Goal: Transaction & Acquisition: Purchase product/service

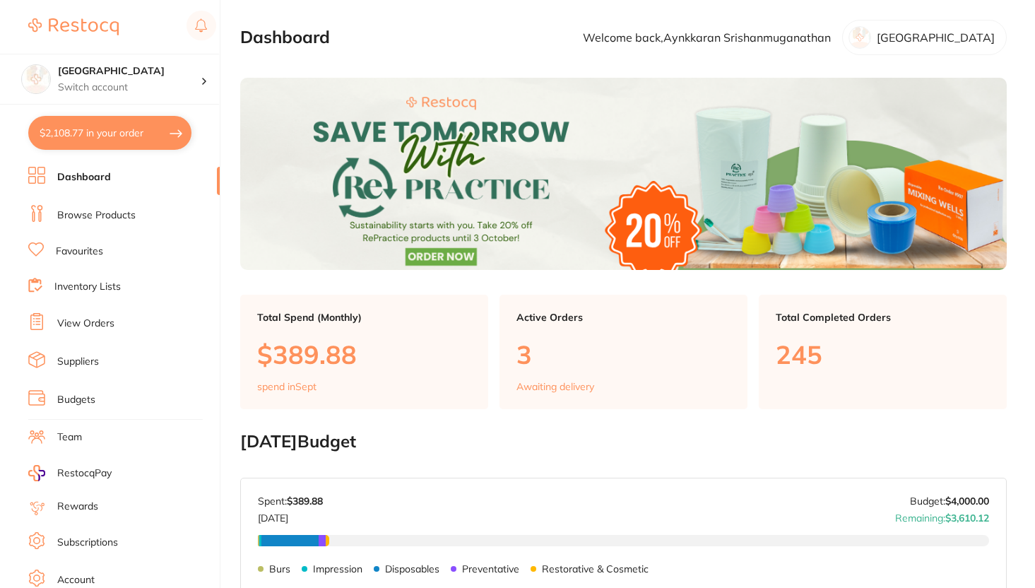
click at [102, 138] on button "$2,108.77 in your order" at bounding box center [109, 133] width 163 height 34
checkbox input "true"
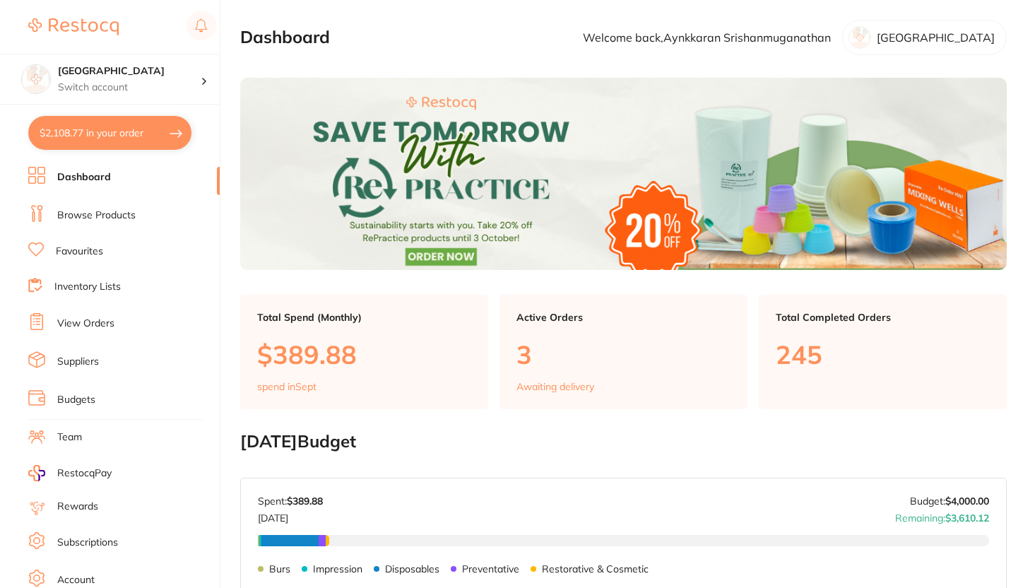
checkbox input "true"
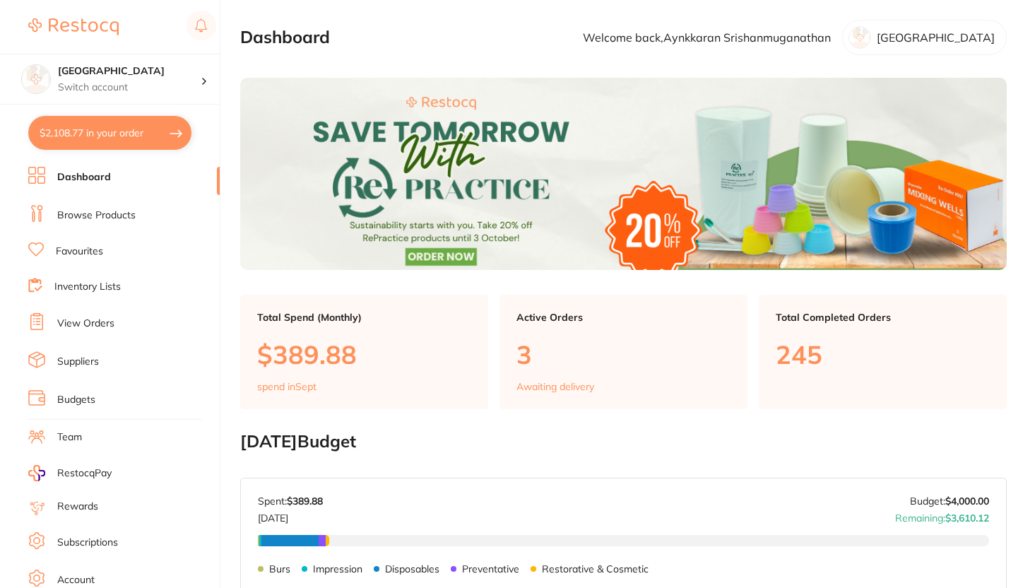
checkbox input "true"
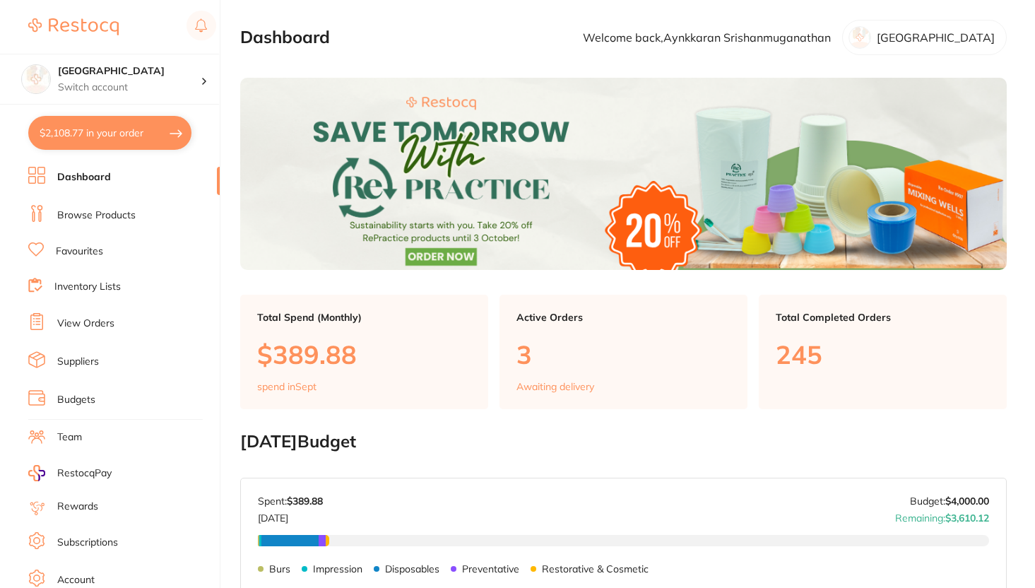
checkbox input "true"
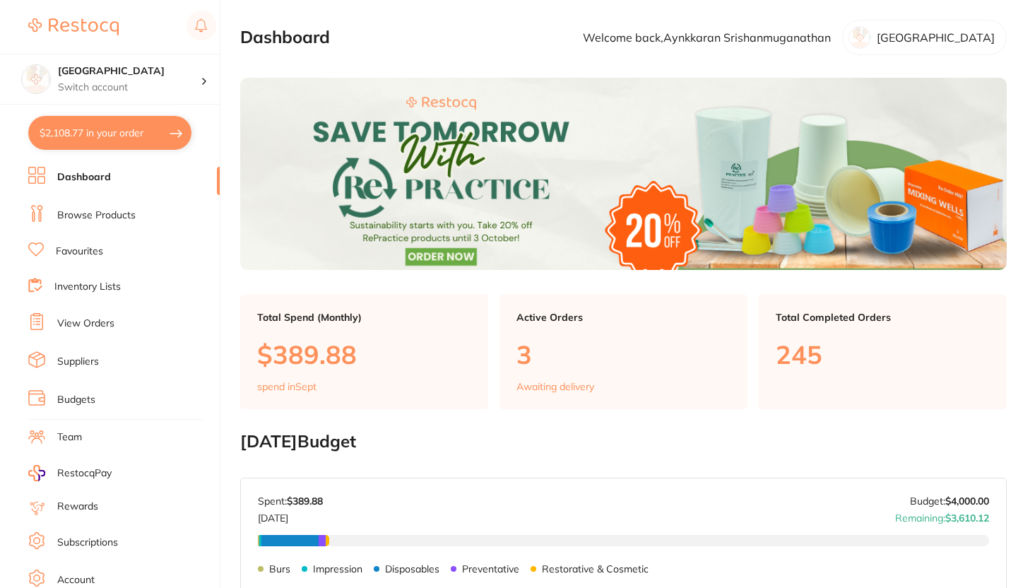
checkbox input "true"
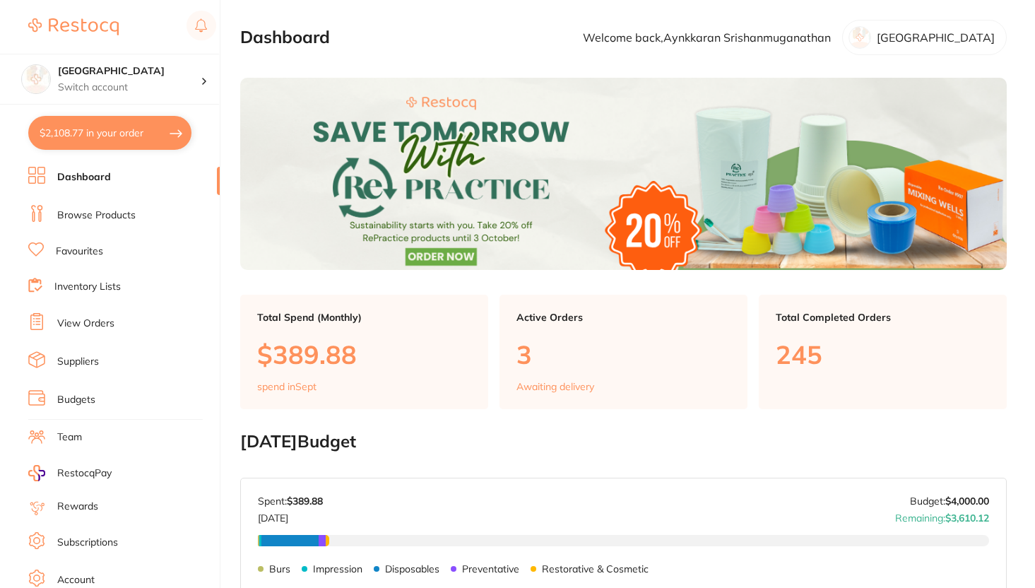
checkbox input "true"
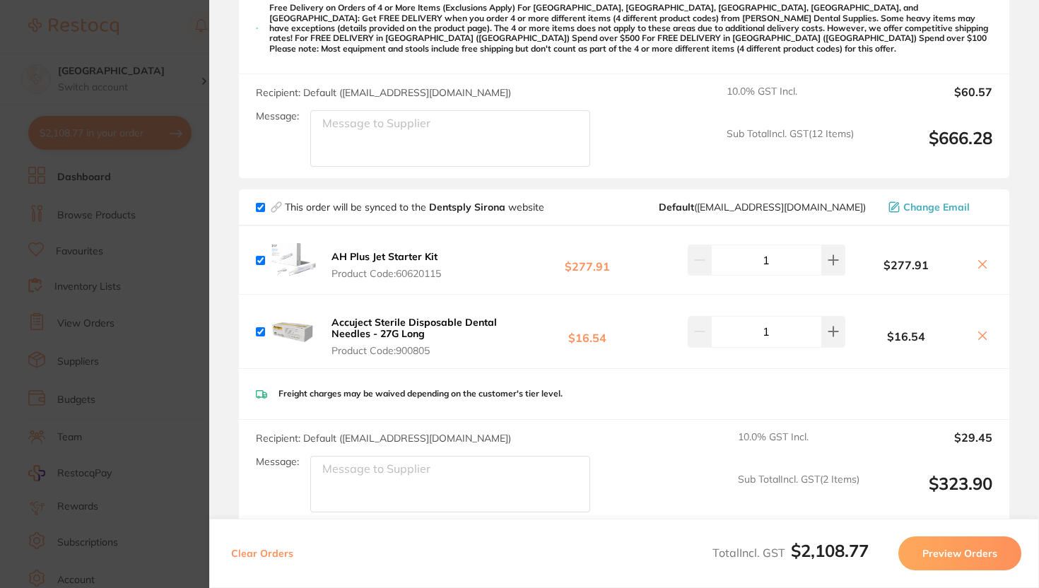
click at [181, 299] on section "Update RRP Set your pre negotiated price for this item. Item Agreed RRP (excl. …" at bounding box center [519, 294] width 1039 height 588
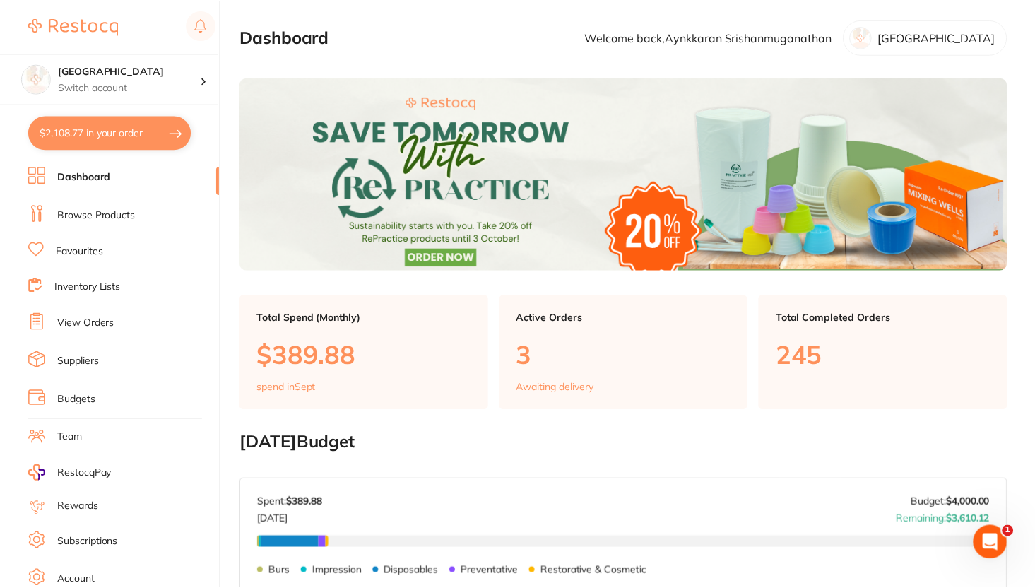
scroll to position [4, 0]
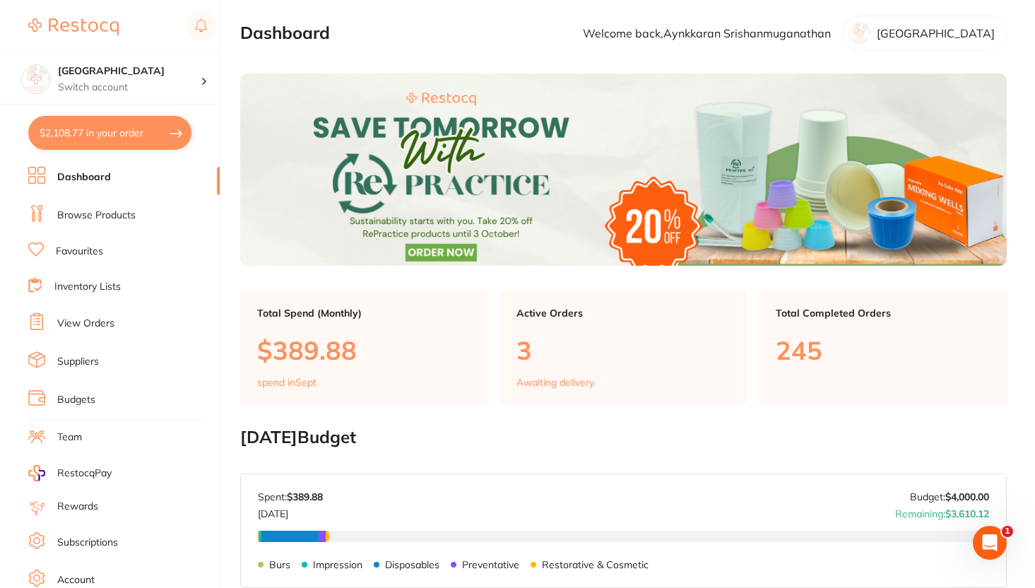
click at [78, 360] on link "Suppliers" at bounding box center [78, 362] width 42 height 14
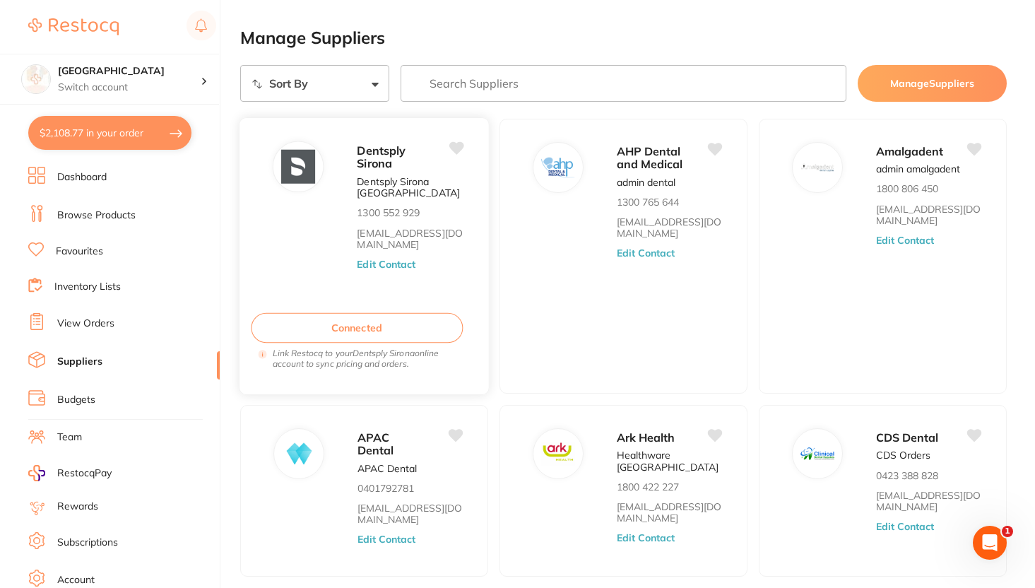
click at [374, 318] on button "Connected" at bounding box center [357, 328] width 212 height 30
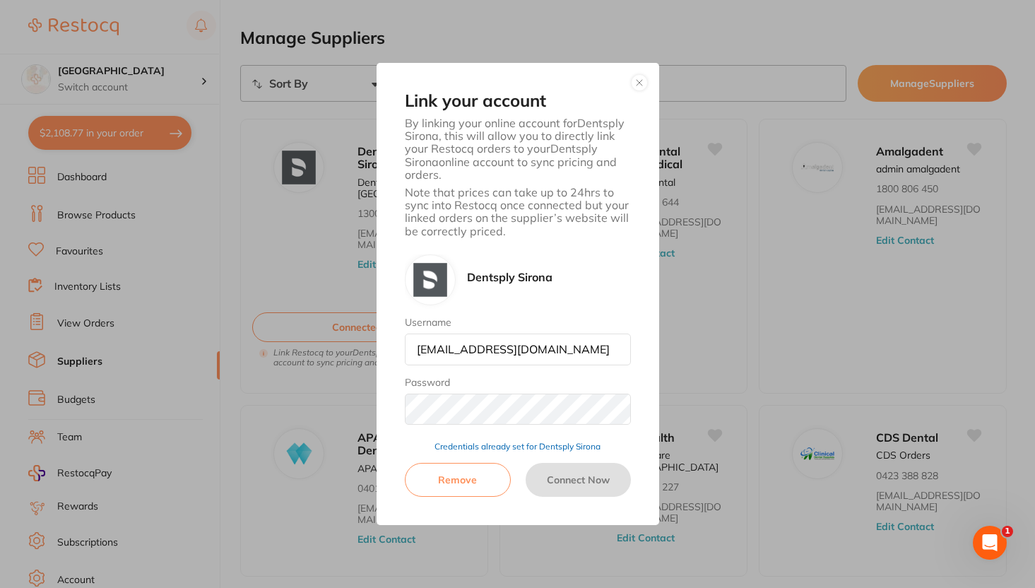
click at [644, 87] on button "button" at bounding box center [639, 82] width 17 height 17
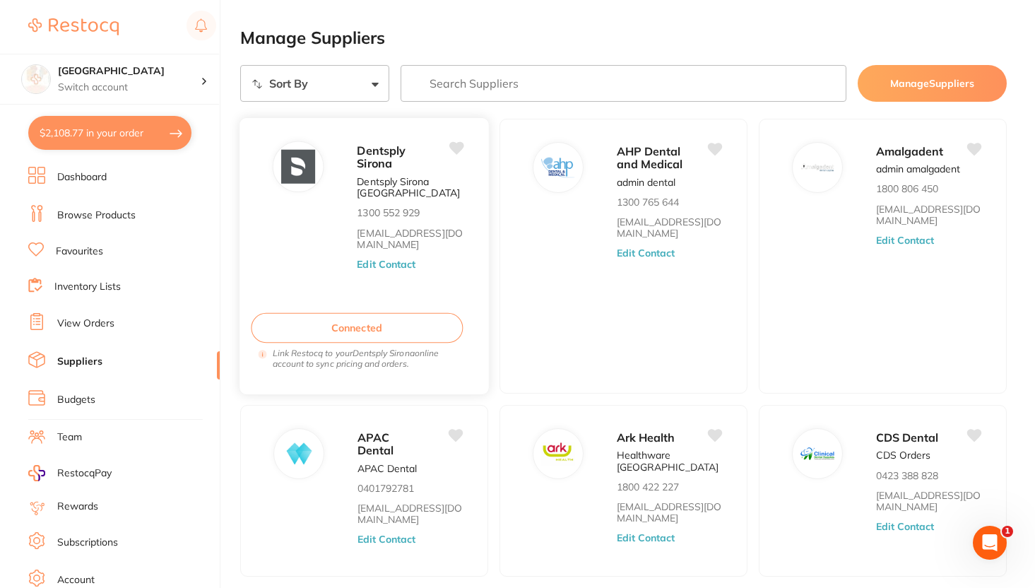
click at [377, 262] on button "Edit Contact" at bounding box center [386, 264] width 59 height 11
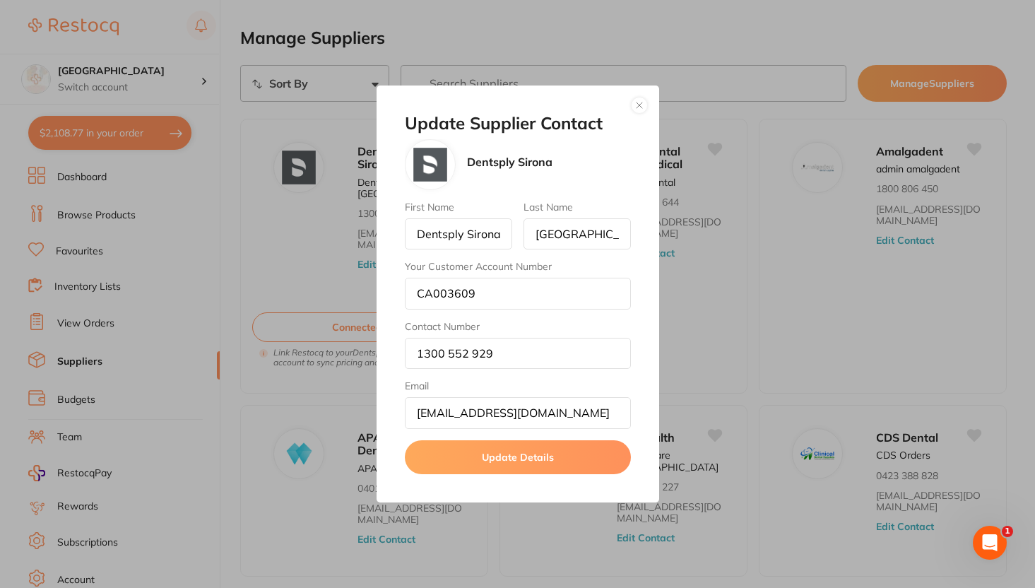
click at [635, 112] on button "button" at bounding box center [639, 105] width 17 height 17
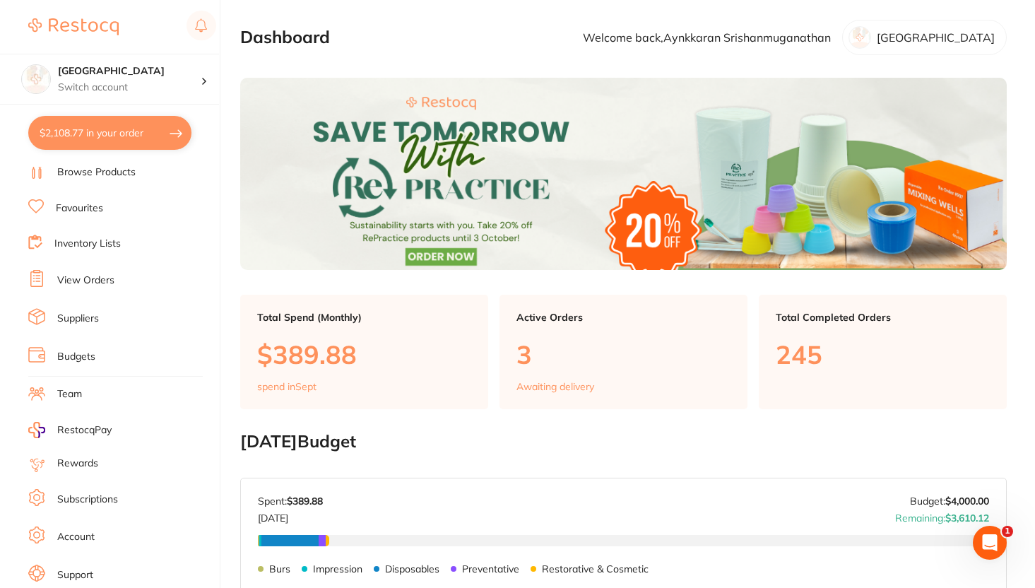
click at [107, 314] on li "Suppliers" at bounding box center [123, 318] width 191 height 21
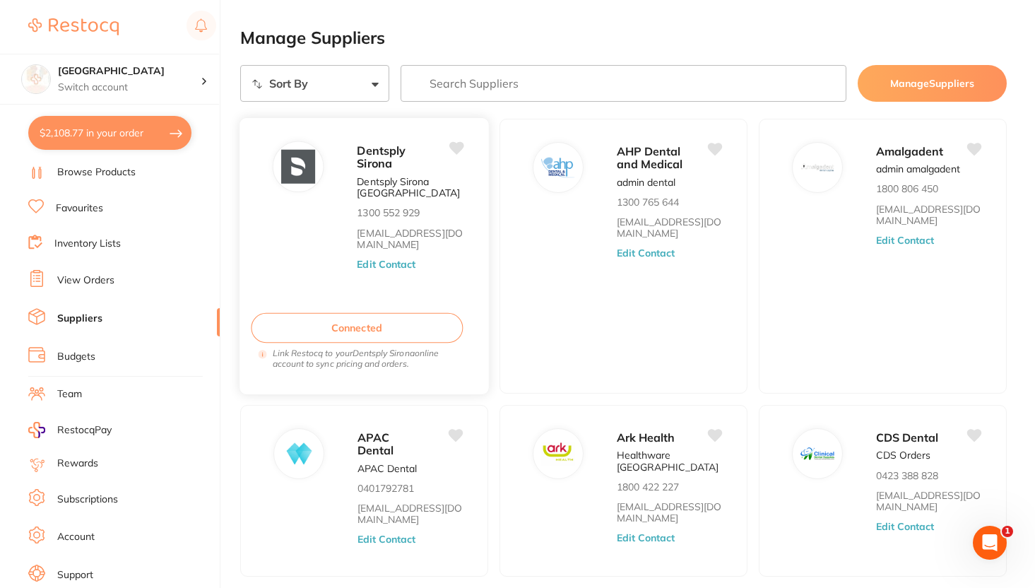
click at [279, 324] on button "Connected" at bounding box center [357, 328] width 212 height 30
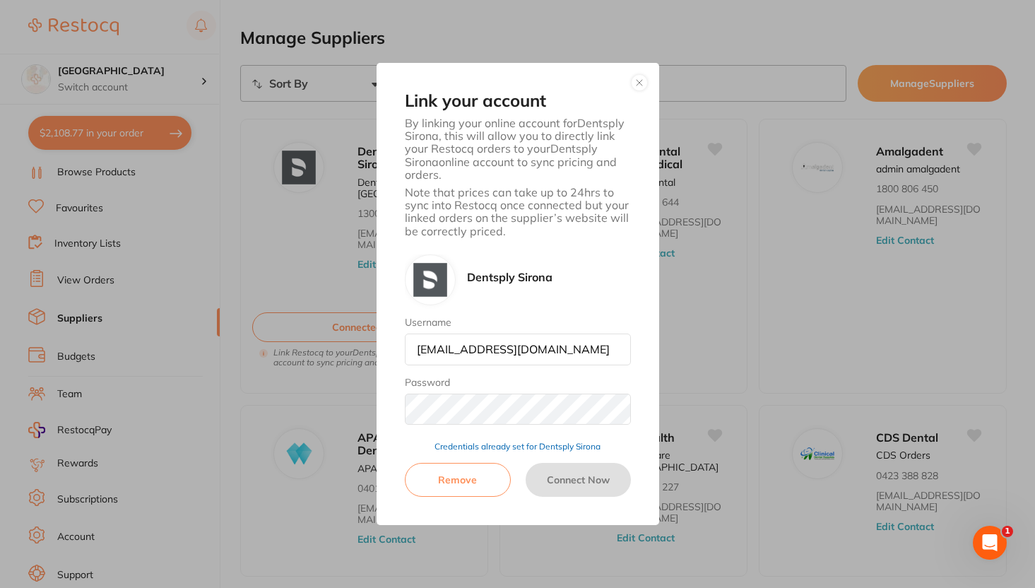
click at [636, 86] on button "button" at bounding box center [639, 82] width 17 height 17
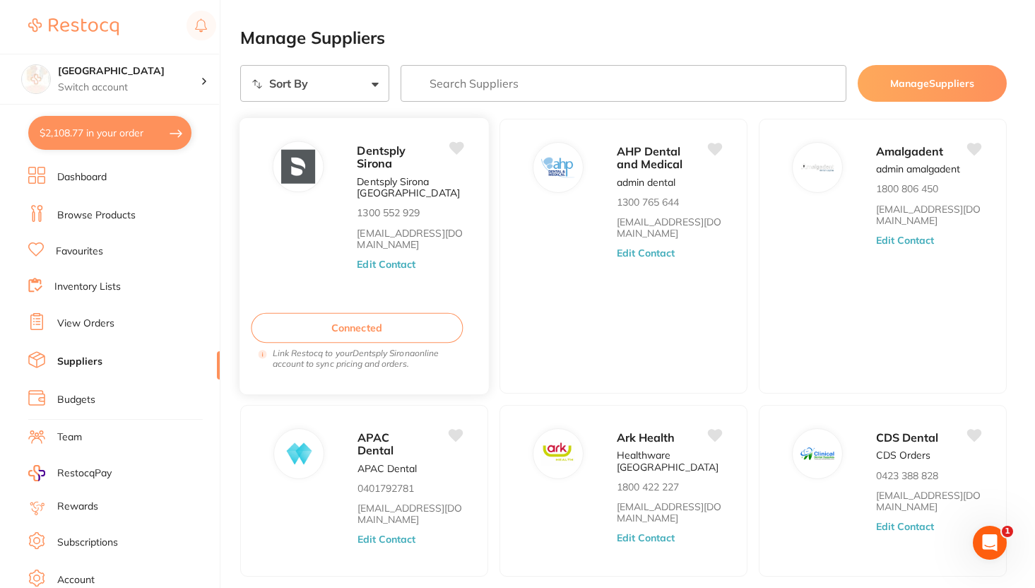
click at [333, 332] on button "Connected" at bounding box center [357, 328] width 212 height 30
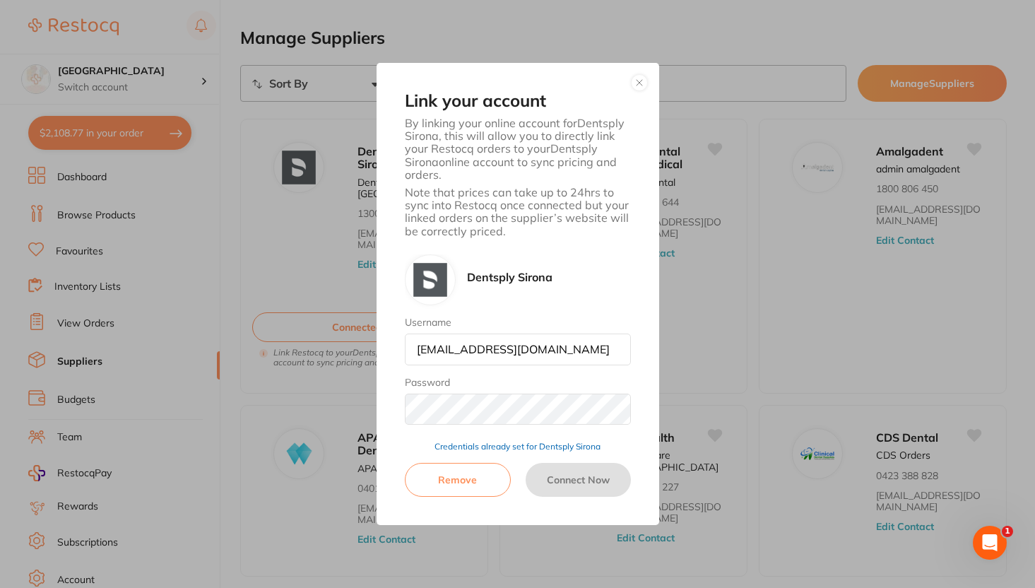
click at [632, 81] on button "button" at bounding box center [639, 82] width 17 height 17
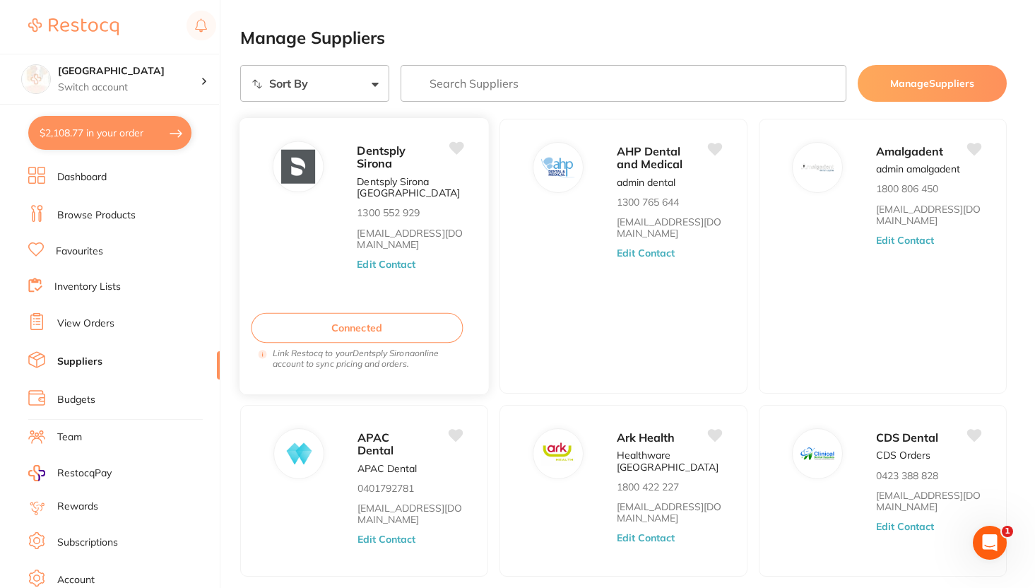
click at [348, 321] on button "Connected" at bounding box center [357, 328] width 212 height 30
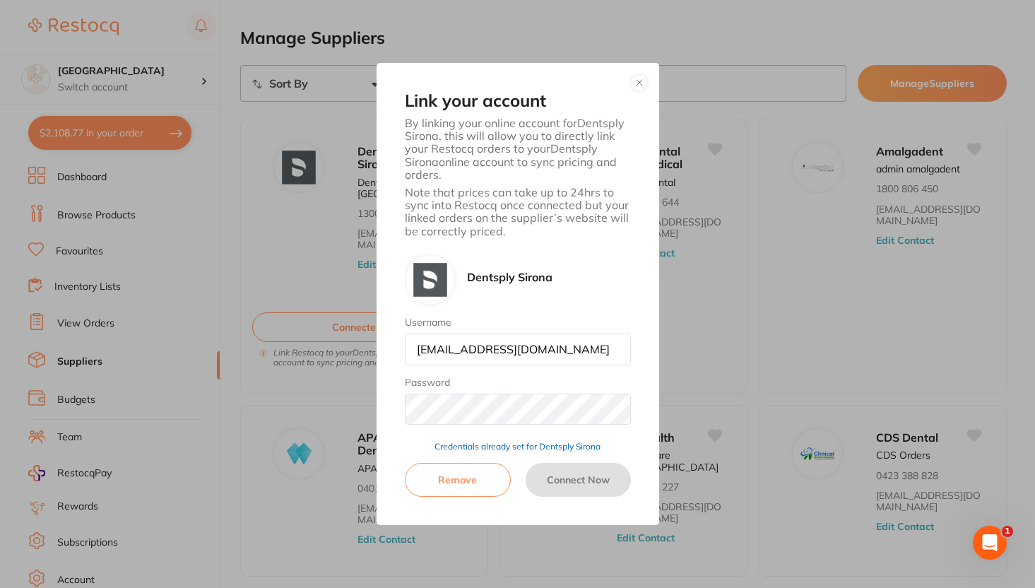
click at [646, 88] on div "Link your account By linking your online account for Dentsply Sirona , this wil…" at bounding box center [518, 294] width 283 height 462
click at [643, 84] on button "button" at bounding box center [639, 82] width 17 height 17
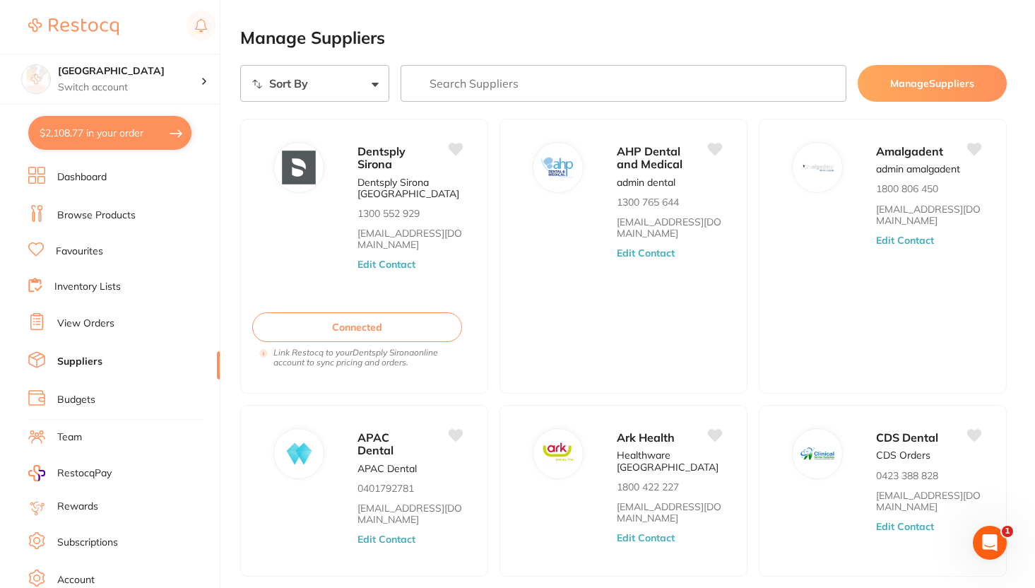
click at [98, 126] on button "$2,108.77 in your order" at bounding box center [109, 133] width 163 height 34
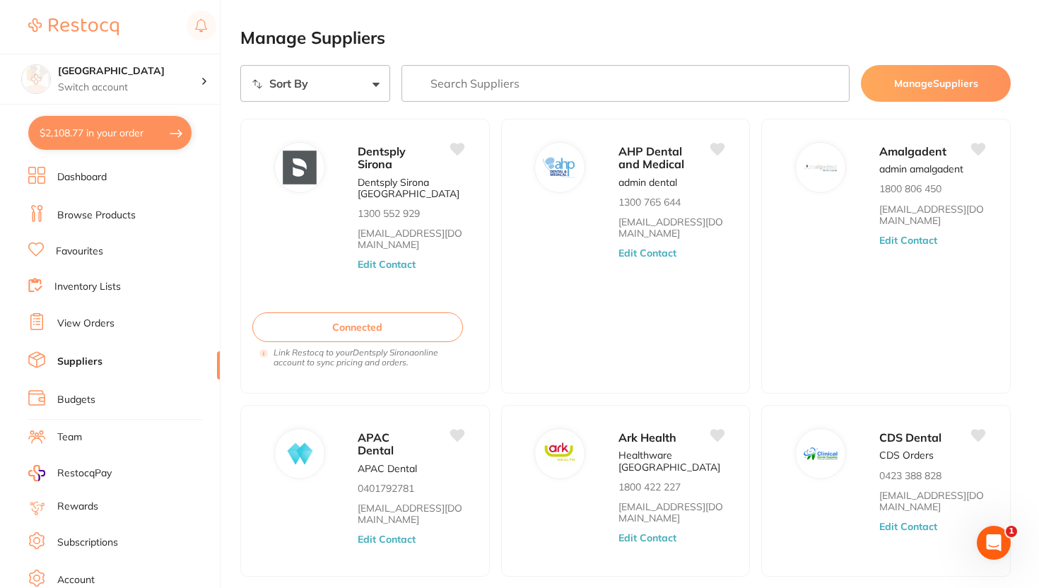
checkbox input "true"
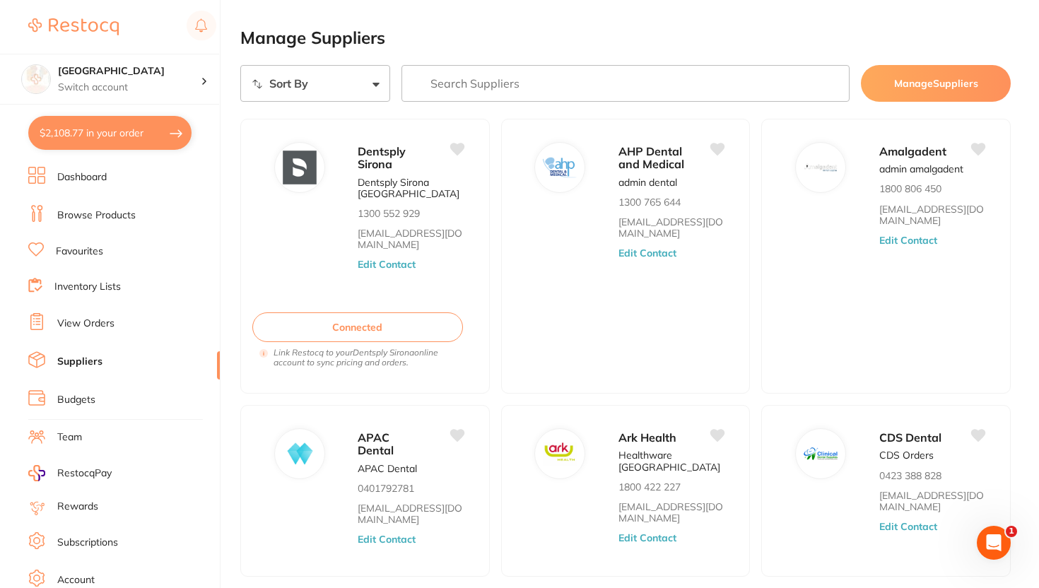
checkbox input "true"
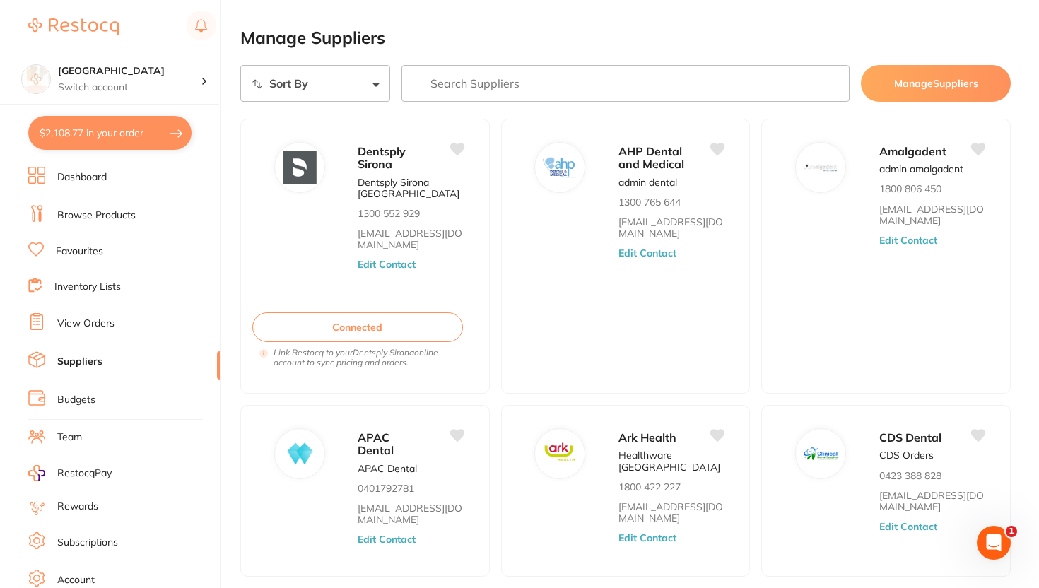
checkbox input "true"
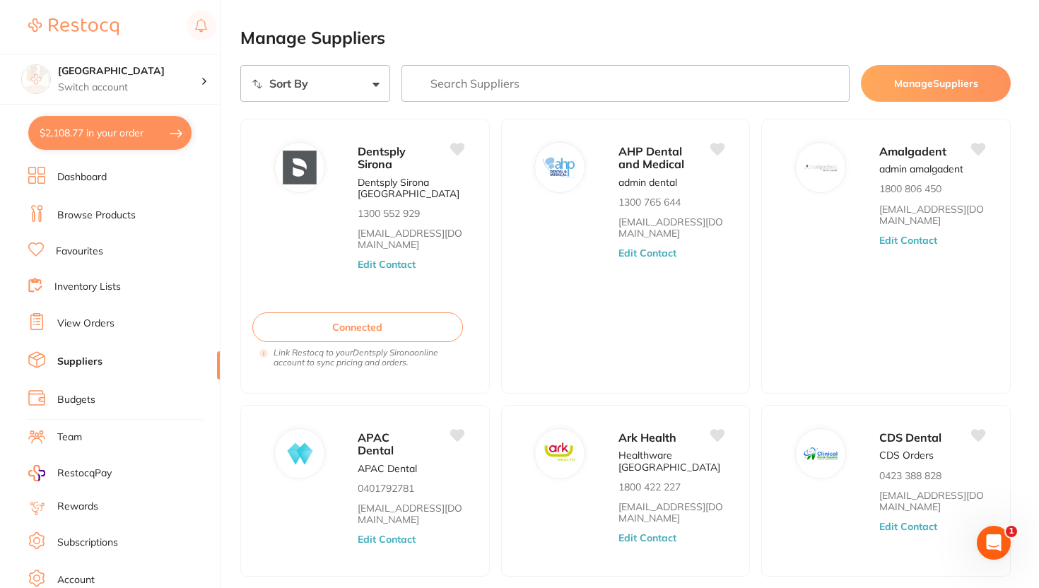
checkbox input "true"
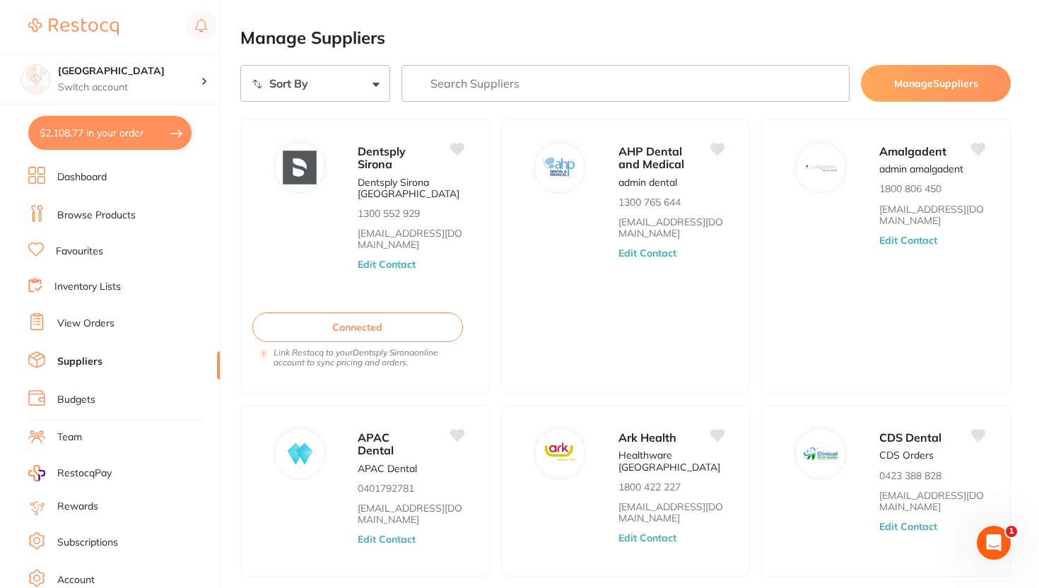
checkbox input "true"
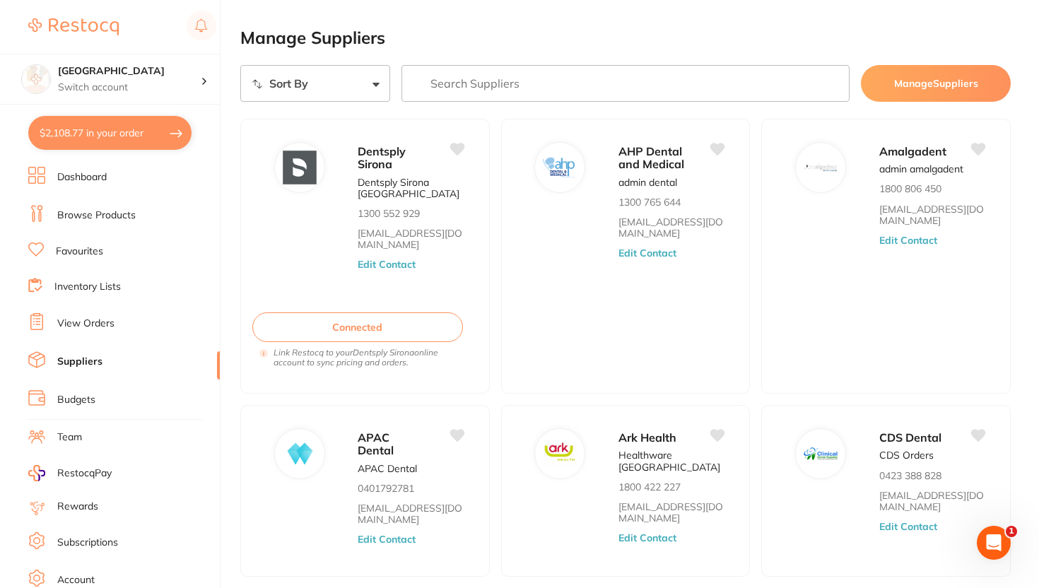
checkbox input "true"
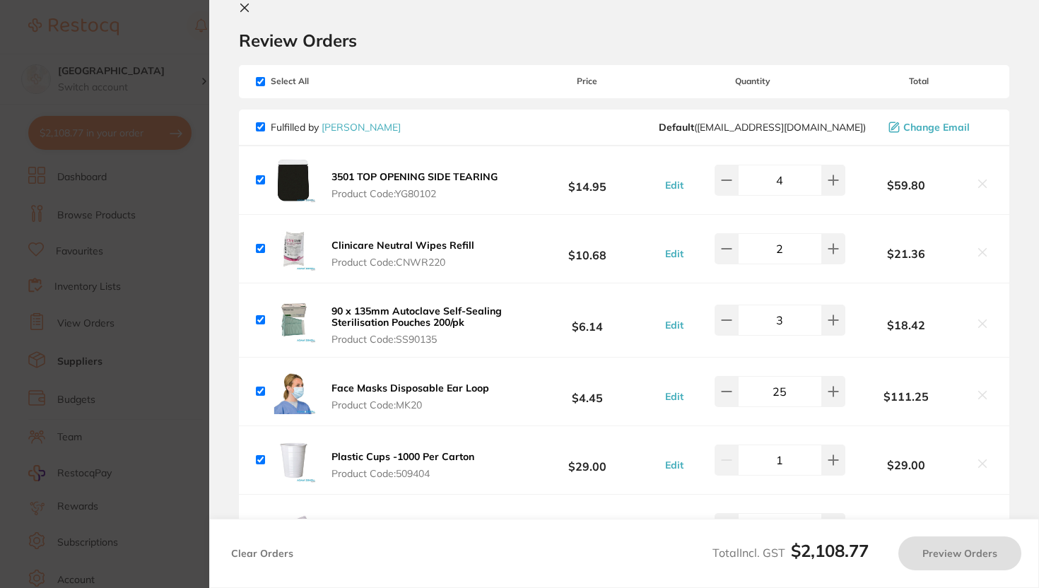
scroll to position [28, 0]
click at [262, 77] on input "checkbox" at bounding box center [260, 80] width 9 height 9
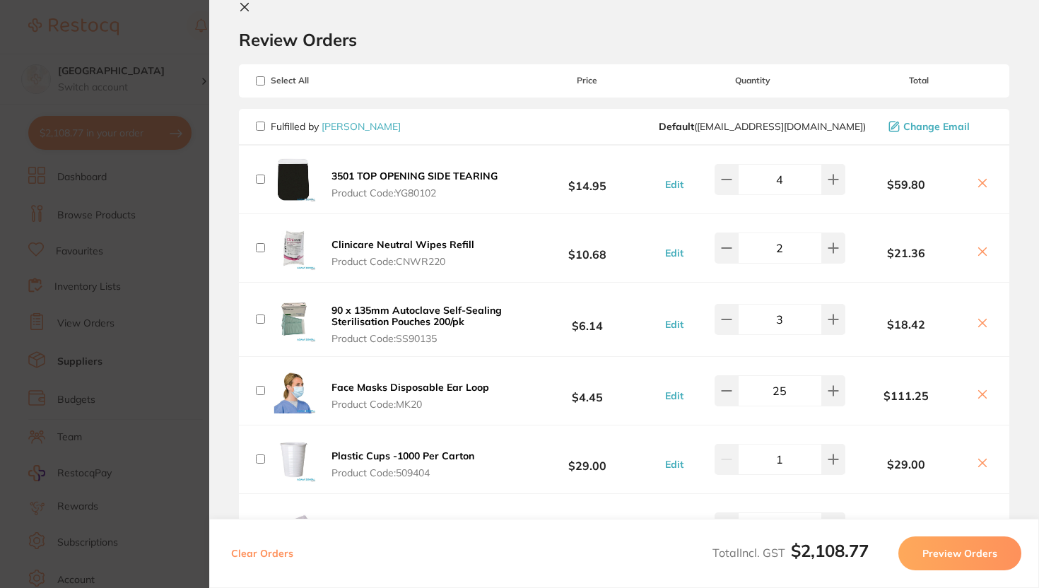
checkbox input "false"
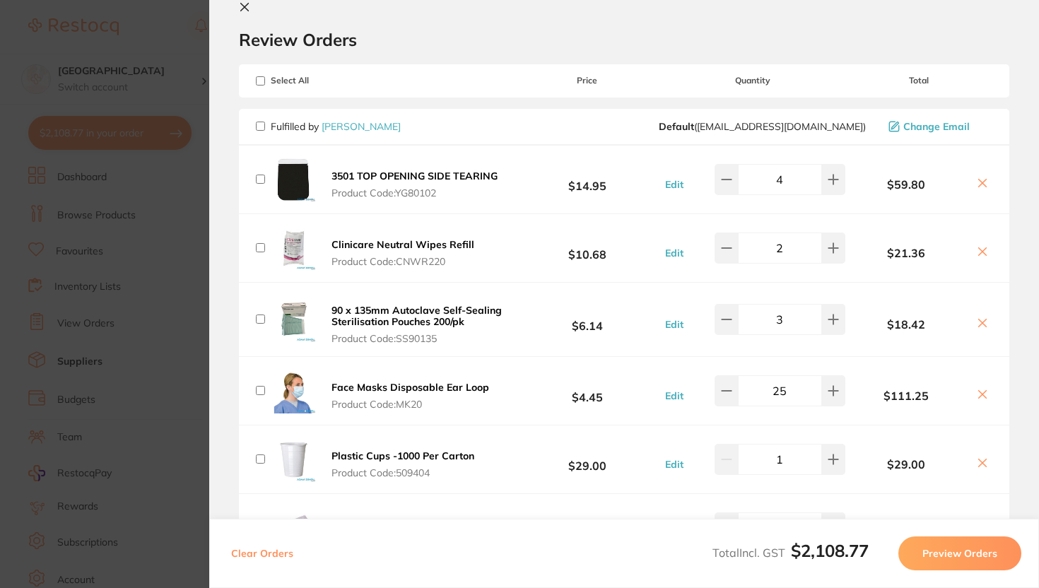
checkbox input "false"
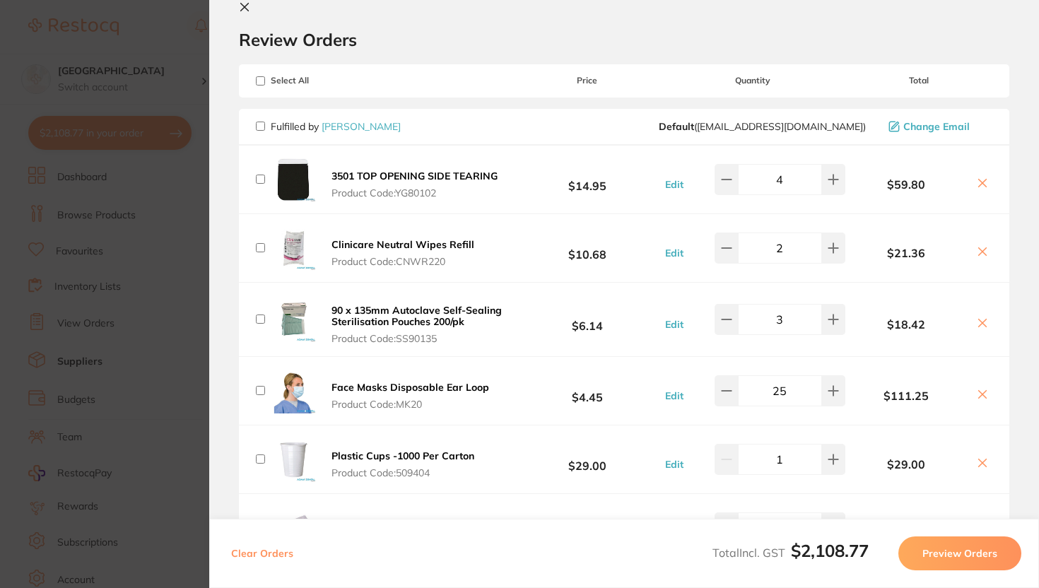
checkbox input "false"
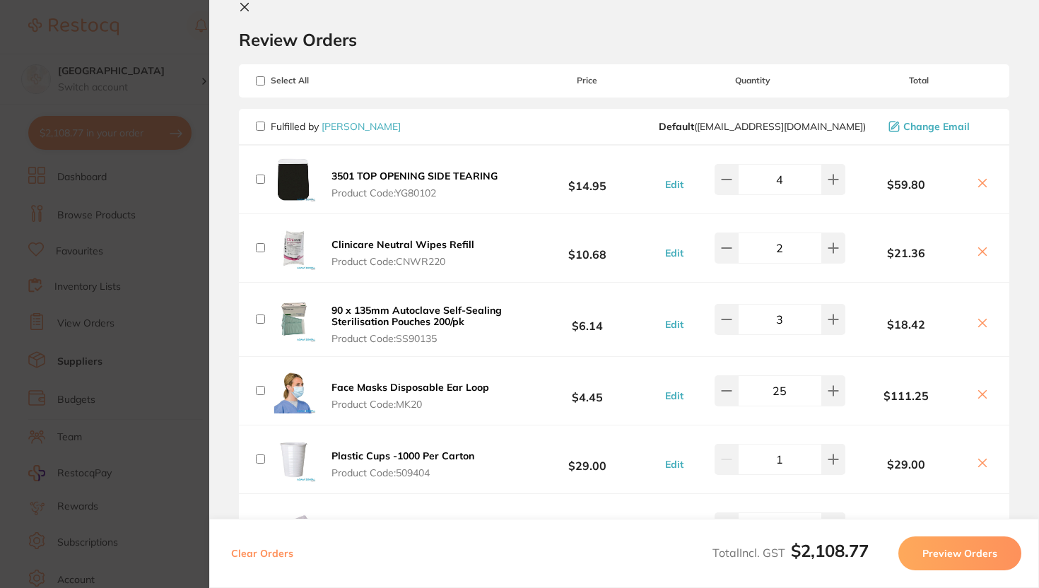
checkbox input "false"
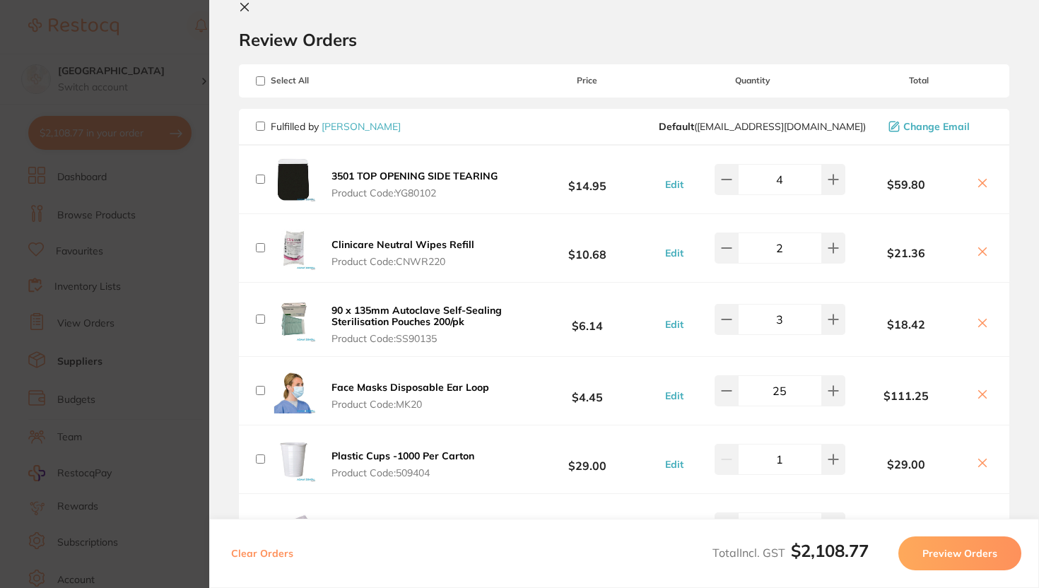
checkbox input "false"
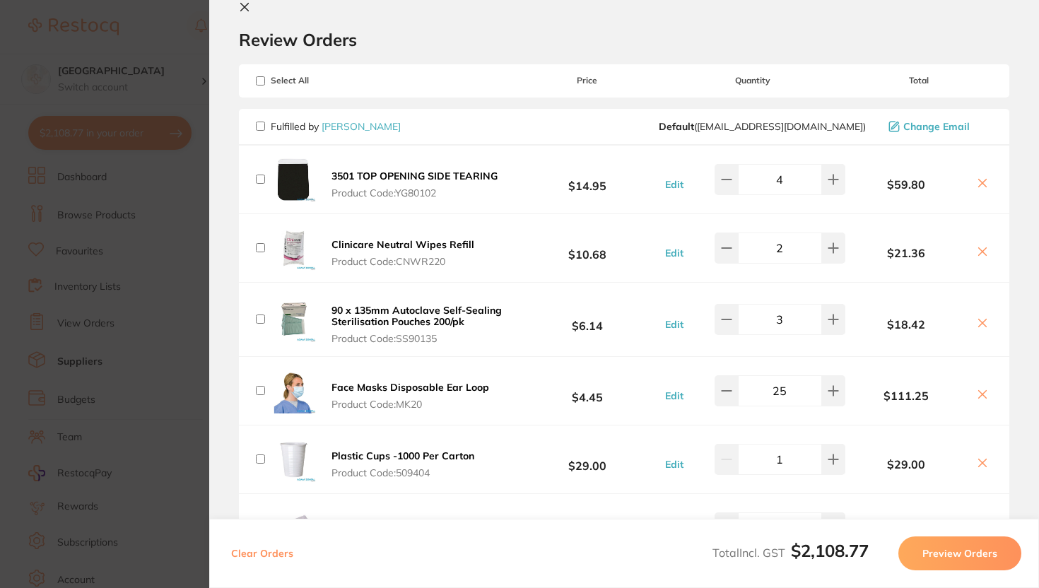
checkbox input "false"
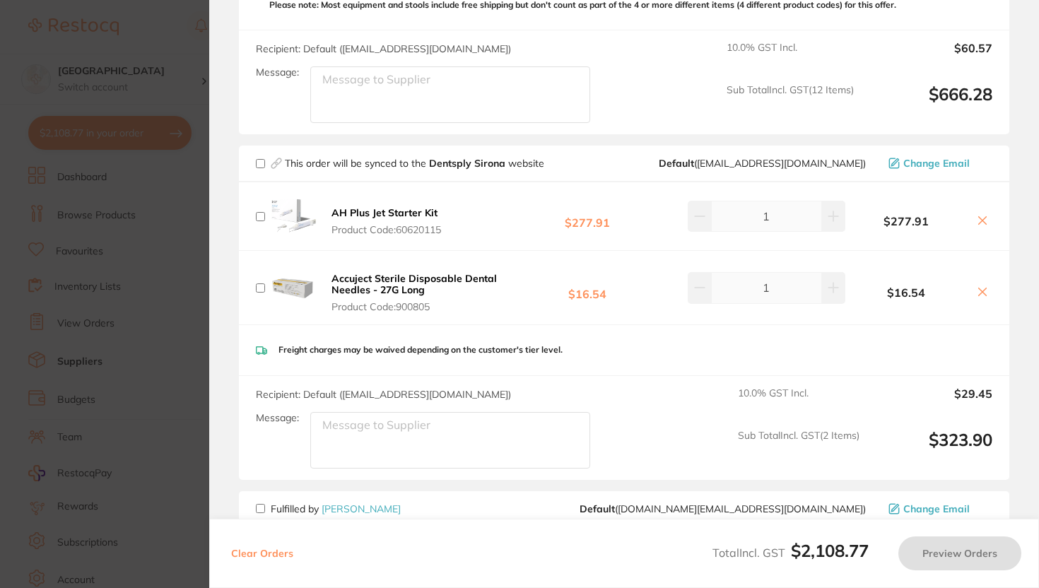
scroll to position [1120, 0]
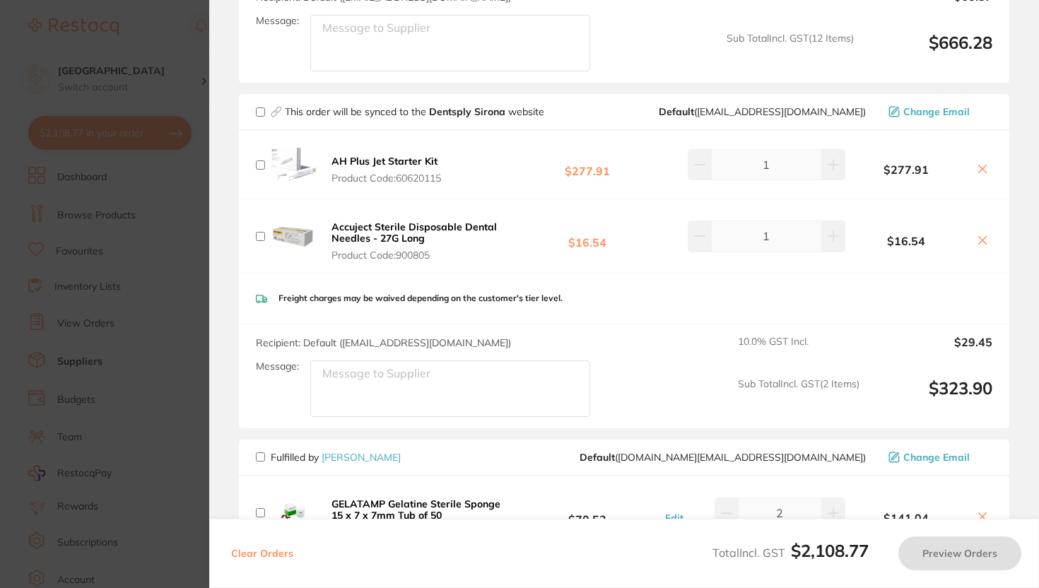
click at [262, 111] on input "checkbox" at bounding box center [260, 111] width 9 height 9
checkbox input "true"
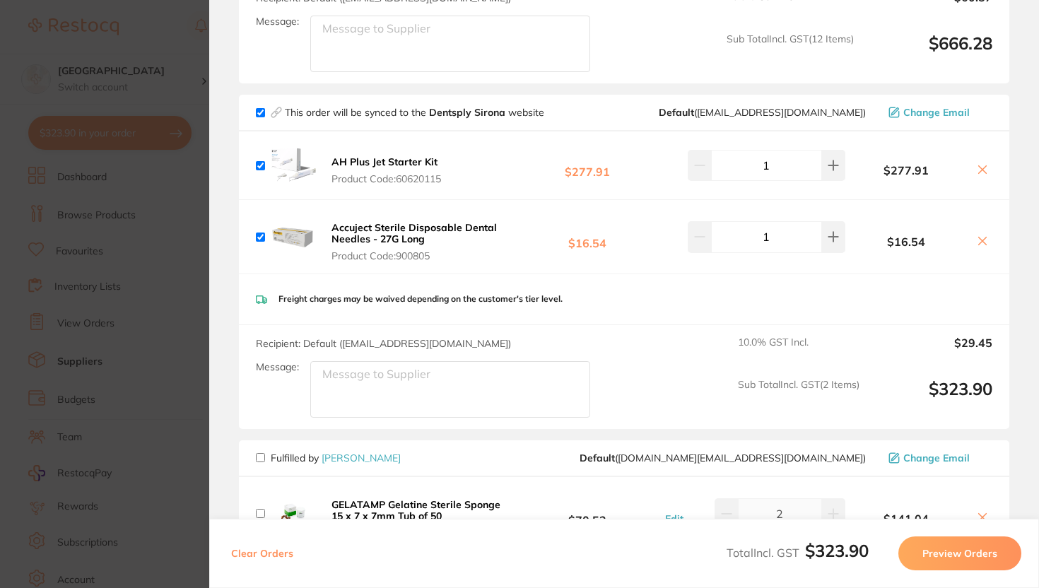
click at [969, 548] on button "Preview Orders" at bounding box center [959, 553] width 123 height 34
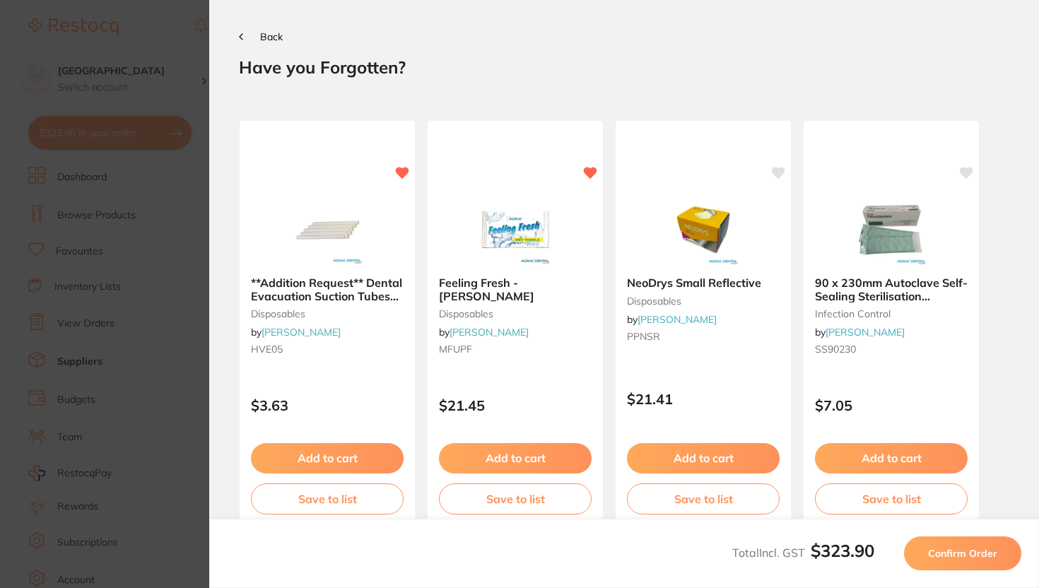
scroll to position [0, 0]
click at [952, 550] on span "Confirm Order" at bounding box center [962, 553] width 69 height 13
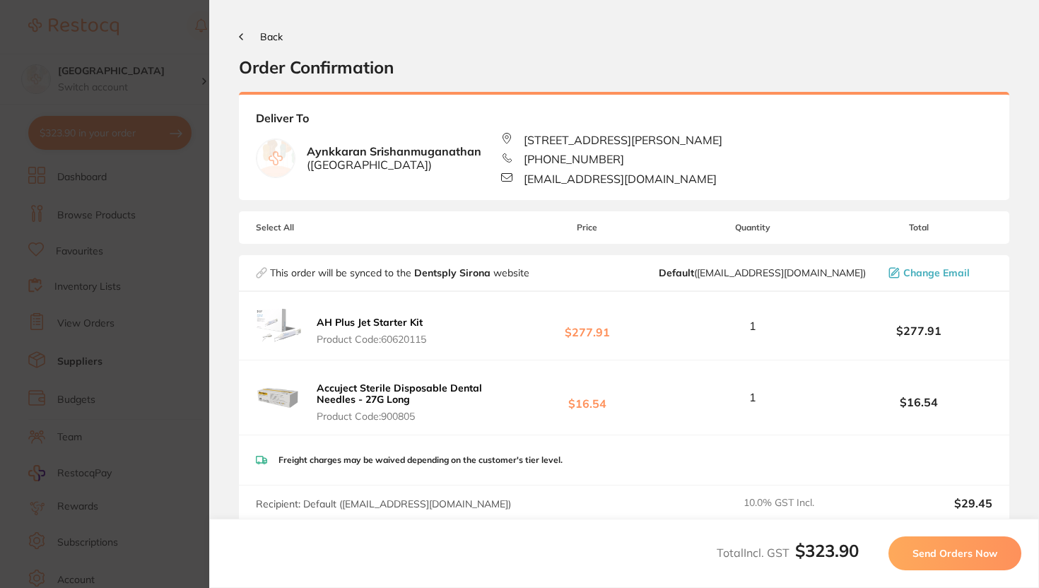
click at [900, 543] on button "Send Orders Now" at bounding box center [954, 553] width 133 height 34
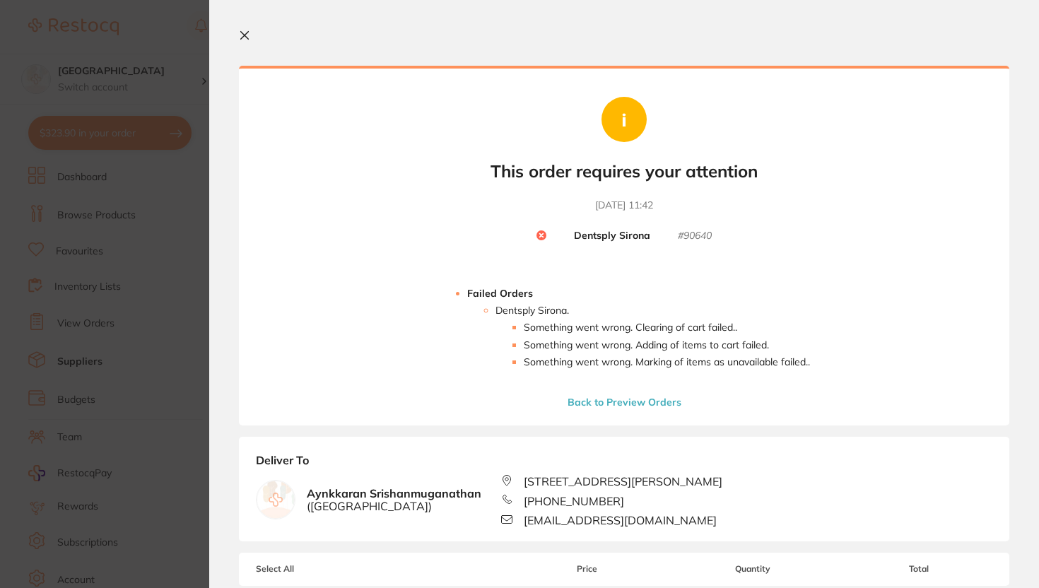
click at [248, 35] on icon at bounding box center [244, 35] width 11 height 11
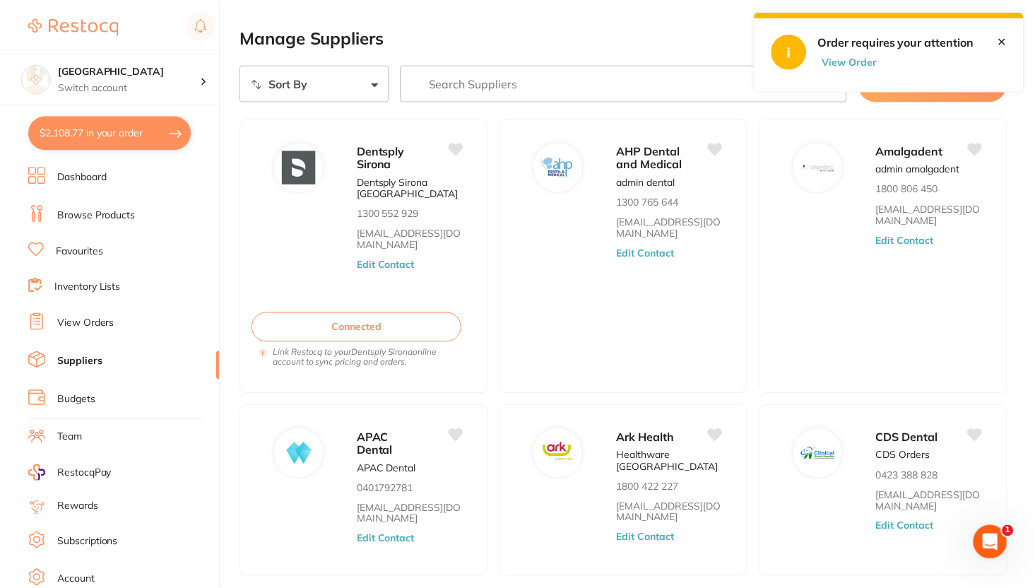
scroll to position [4, 0]
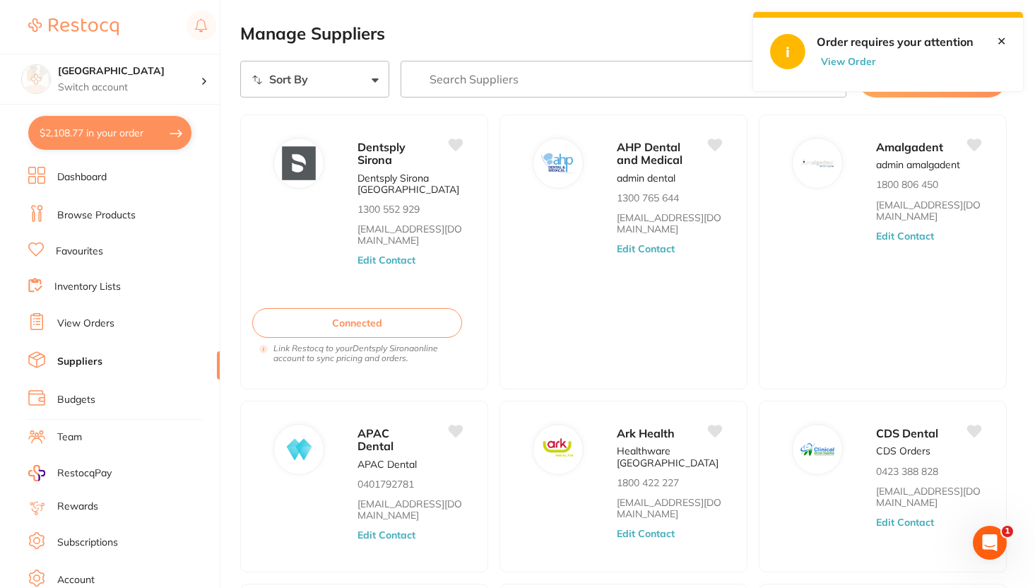
click at [857, 50] on main "Manage Suppliers Sort By A-Z Z-A Manage Suppliers Dentsply Sirona Dentsply Siro…" at bounding box center [637, 527] width 795 height 1063
click at [856, 57] on button "View Order" at bounding box center [852, 61] width 71 height 13
checkbox input "true"
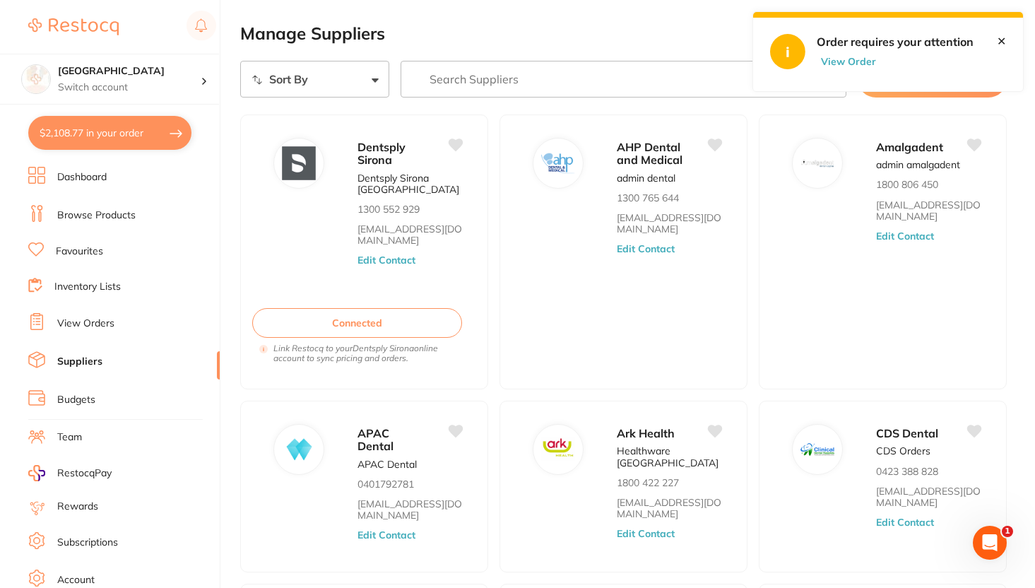
checkbox input "true"
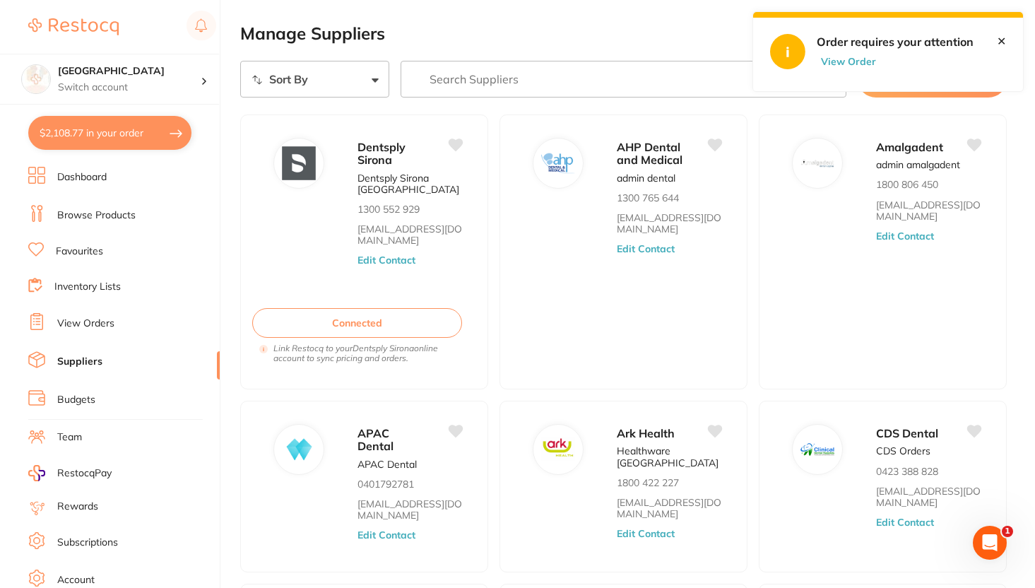
checkbox input "true"
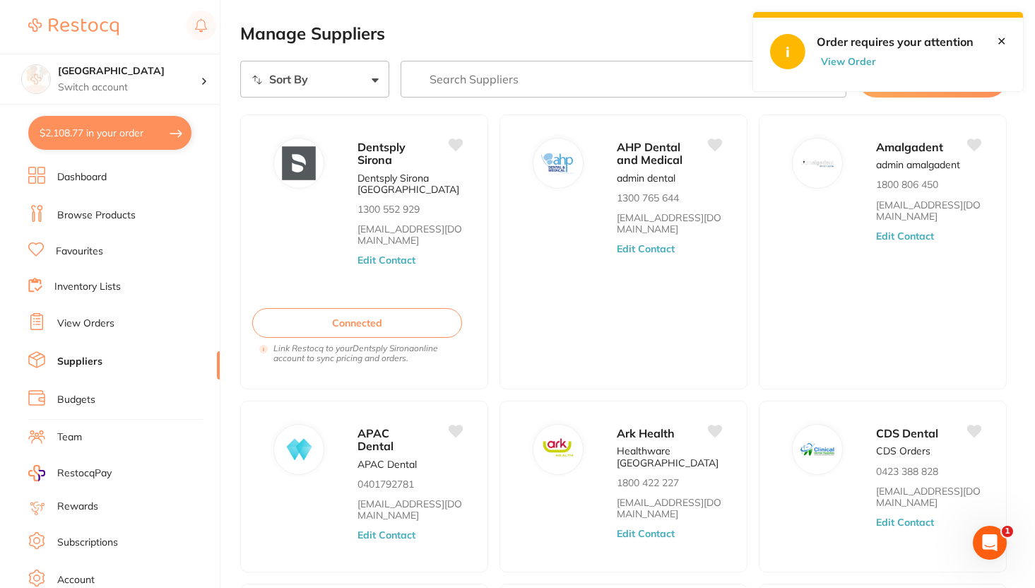
checkbox input "true"
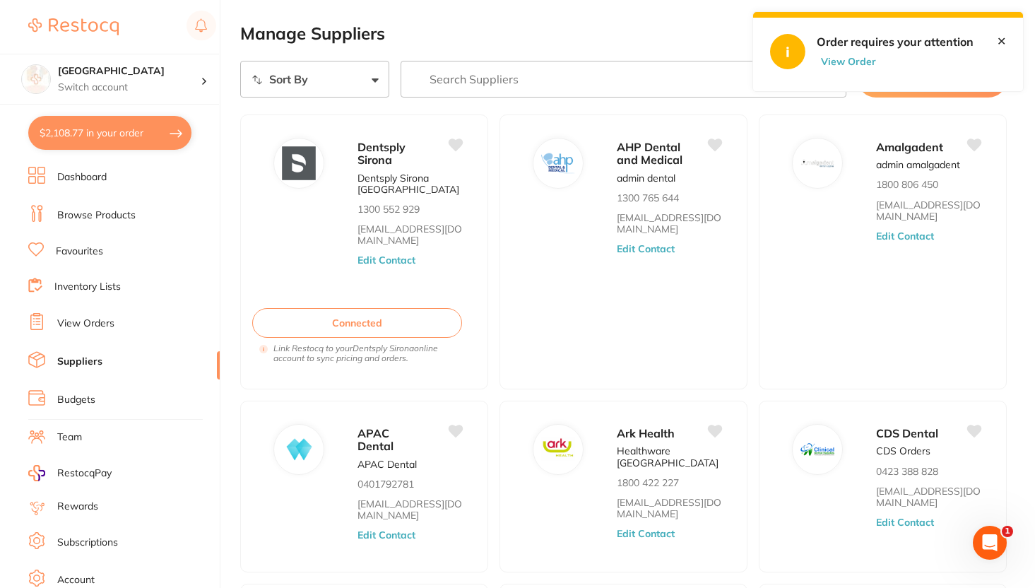
checkbox input "true"
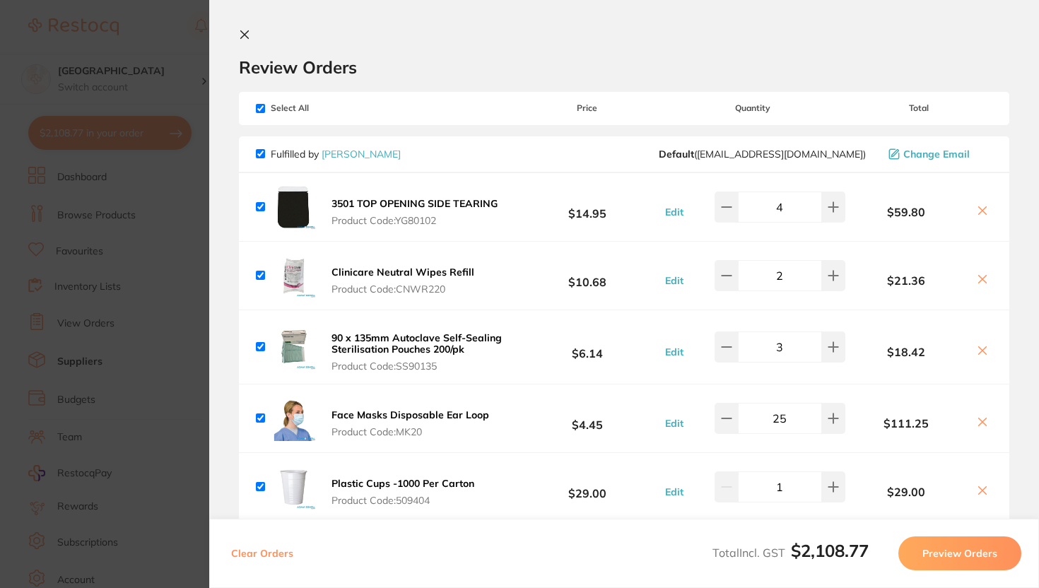
scroll to position [0, 0]
